Goal: Connect with others: Connect with other users

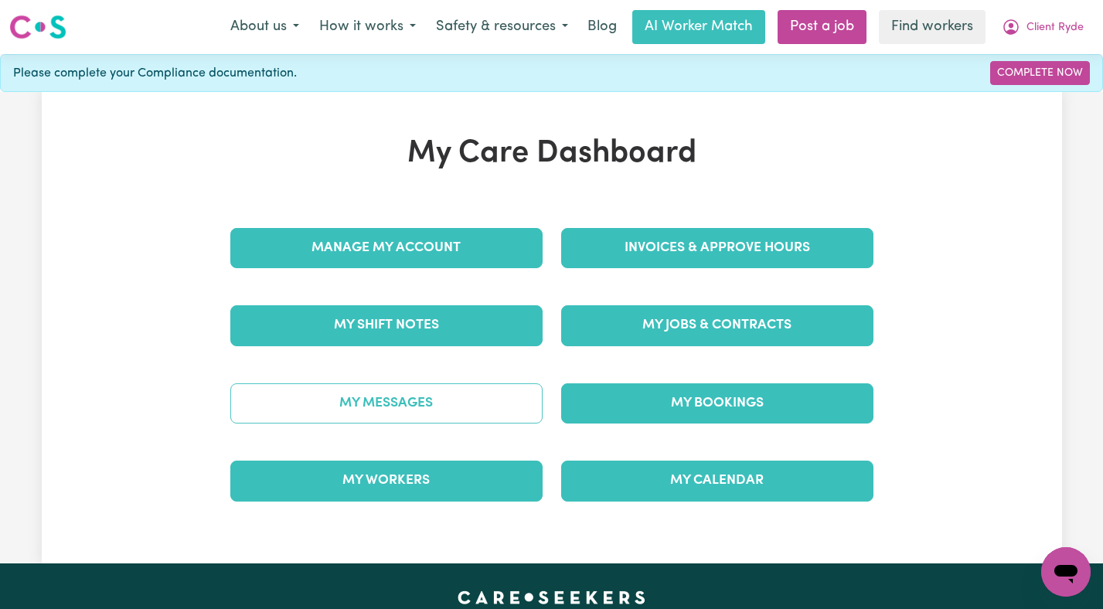
click at [425, 404] on link "My Messages" at bounding box center [386, 403] width 312 height 40
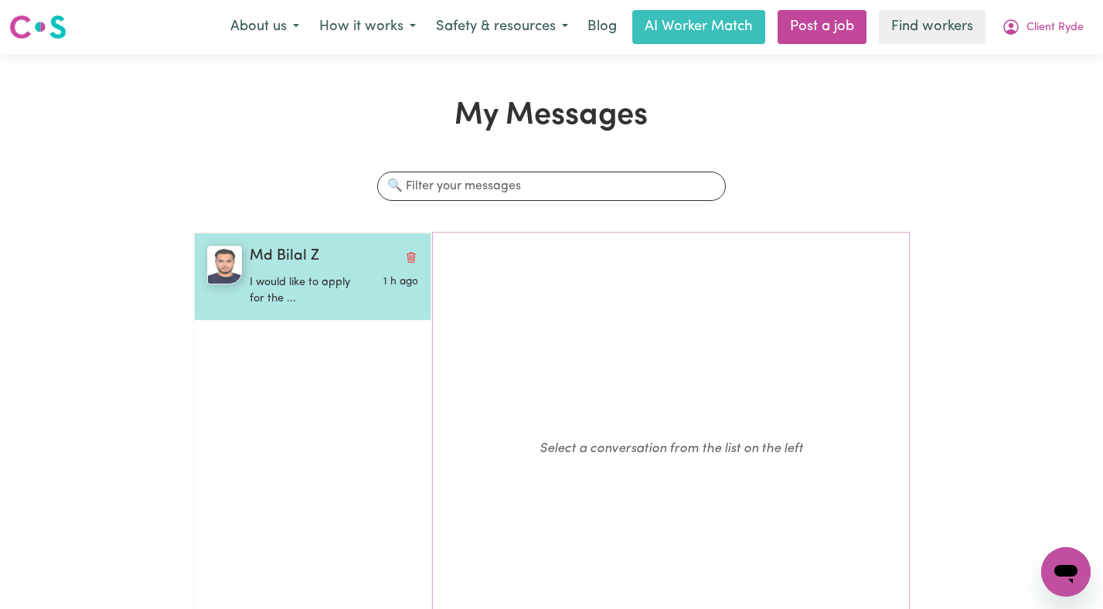
click at [317, 293] on p "I would like to apply for the ..." at bounding box center [306, 290] width 112 height 33
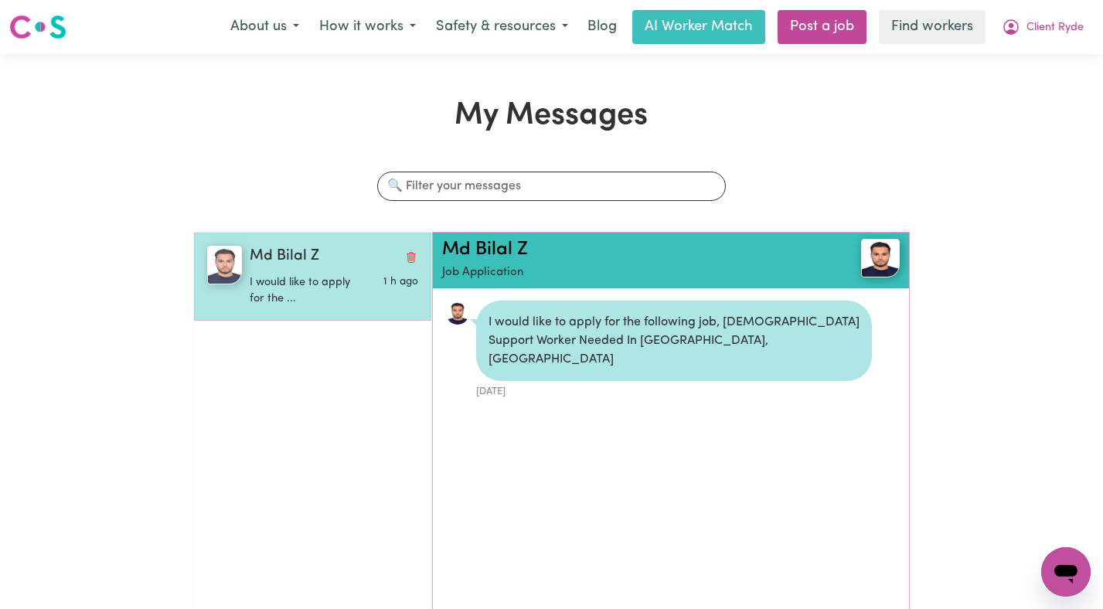
scroll to position [9, 0]
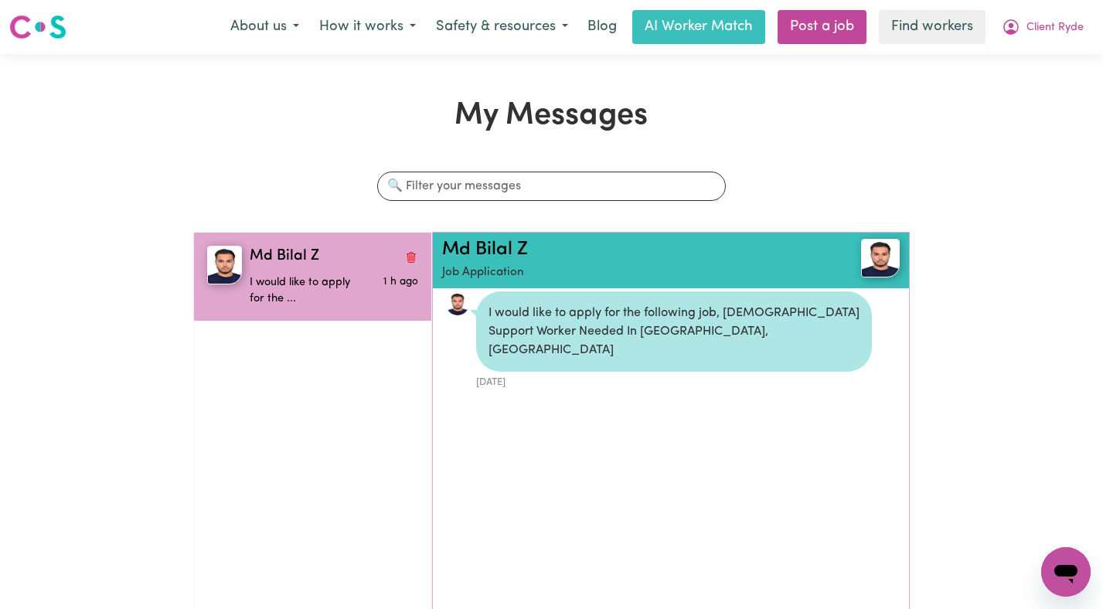
click at [502, 260] on h2 "Md Bilal Z" at bounding box center [633, 250] width 382 height 22
click at [497, 251] on link "Md Bilal Z" at bounding box center [485, 249] width 86 height 19
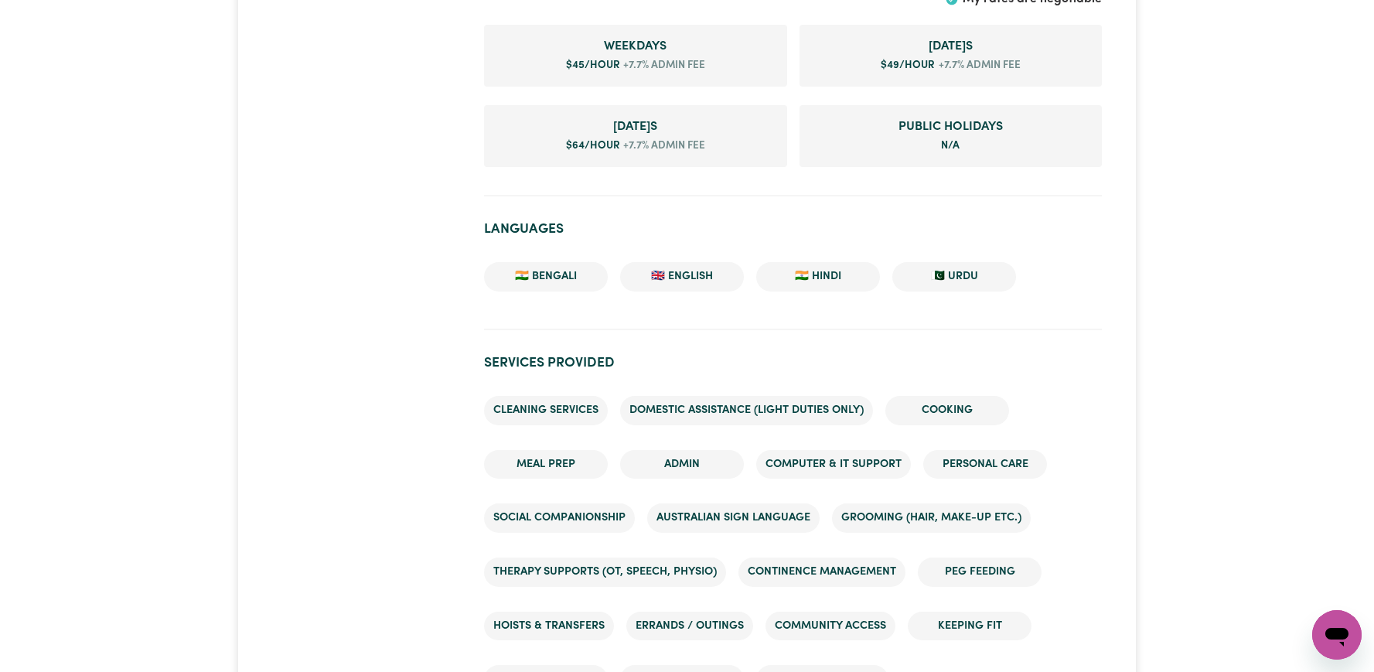
scroll to position [1287, 0]
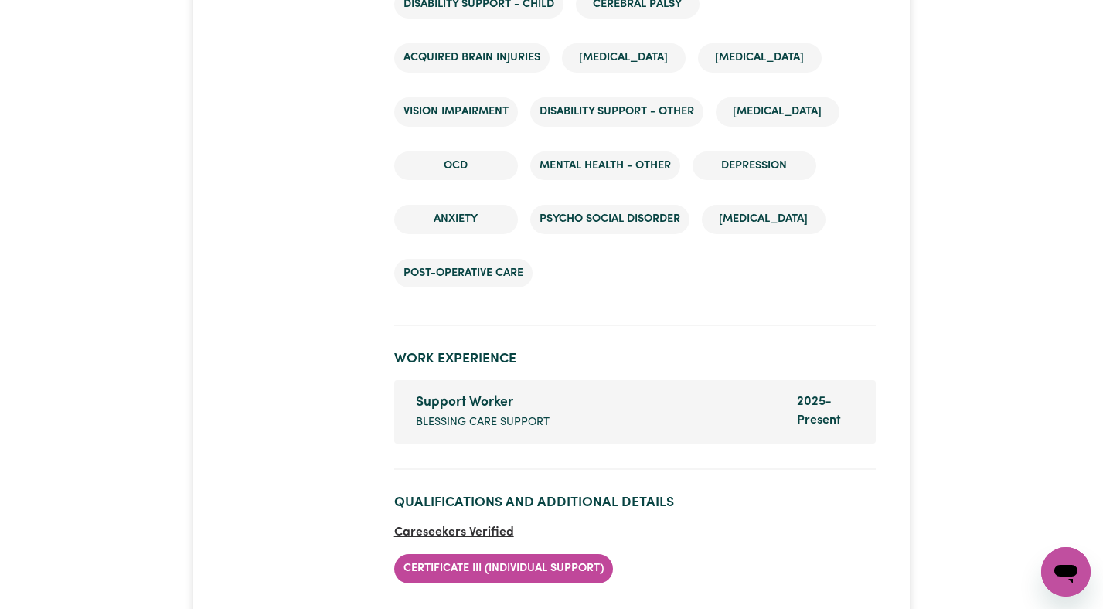
scroll to position [3117, 0]
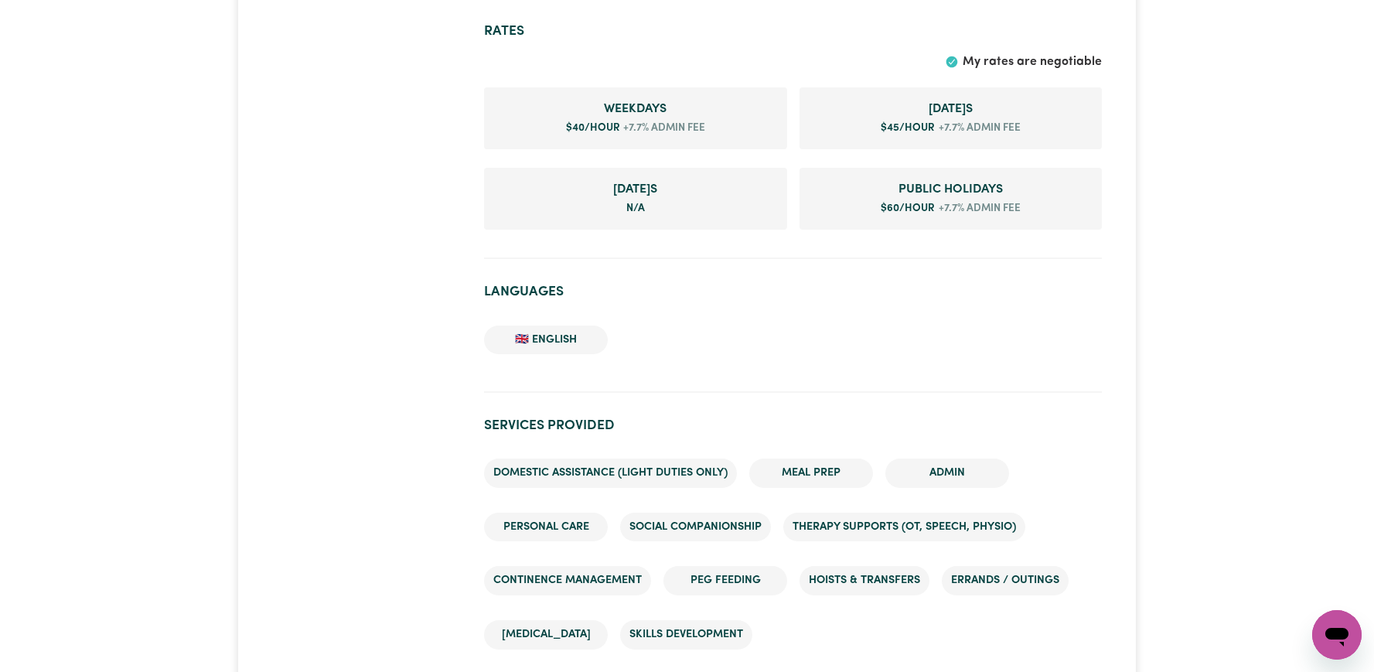
scroll to position [695, 0]
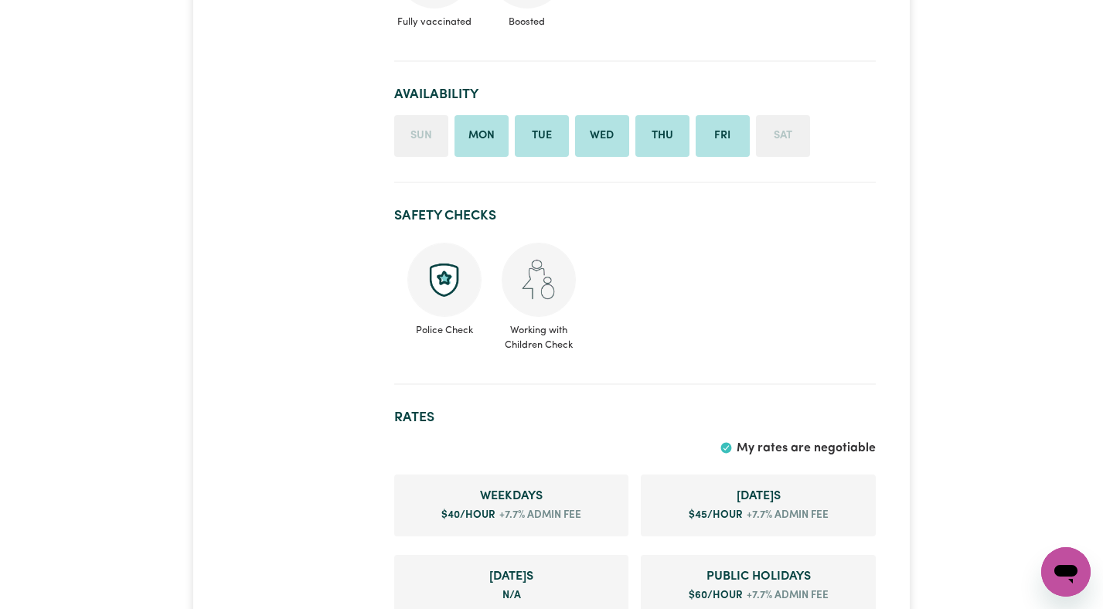
scroll to position [955, 0]
